Goal: Transaction & Acquisition: Purchase product/service

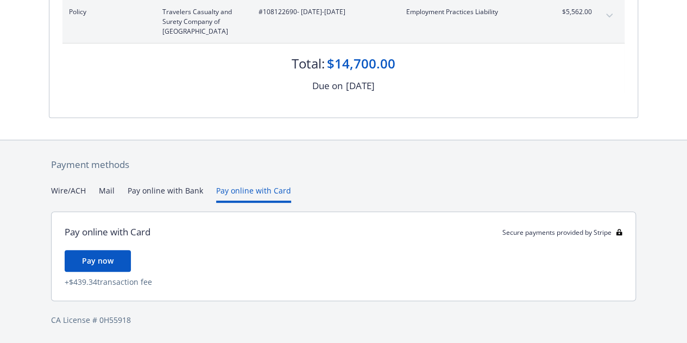
scroll to position [237, 0]
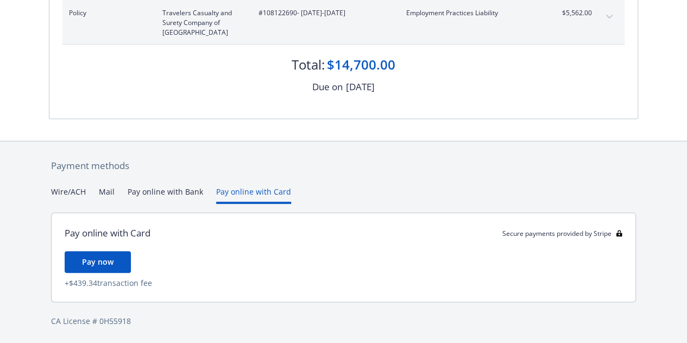
click at [233, 172] on div "Payment methods Wire/ACH Mail Pay online with Bank Pay online with Card Pay onl…" at bounding box center [343, 242] width 589 height 203
click at [180, 199] on button "Pay online with Bank" at bounding box center [166, 195] width 76 height 18
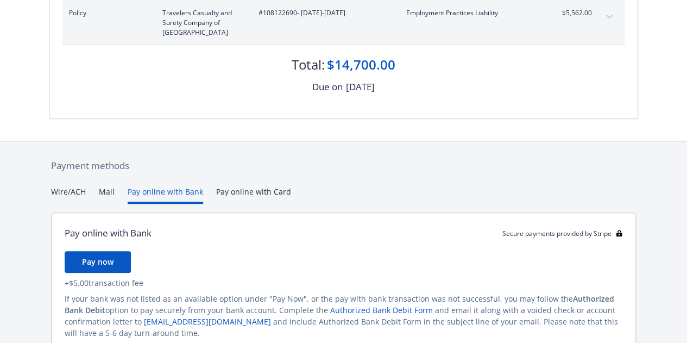
click at [115, 192] on div "Wire/ACH Mail Pay online with Bank Pay online with Card" at bounding box center [343, 195] width 585 height 18
click at [109, 192] on button "Mail" at bounding box center [107, 195] width 16 height 18
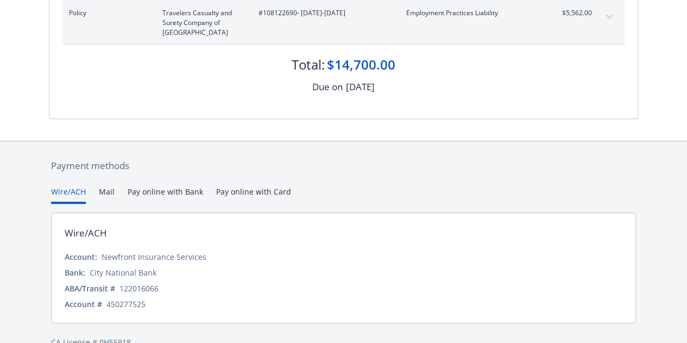
click at [79, 192] on button "Wire/ACH" at bounding box center [68, 195] width 35 height 18
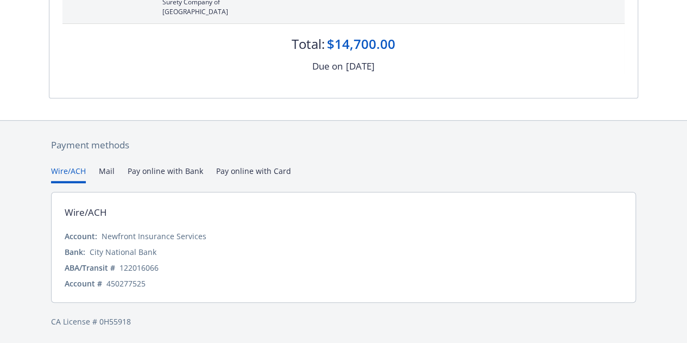
scroll to position [40, 0]
